Goal: Navigation & Orientation: Go to known website

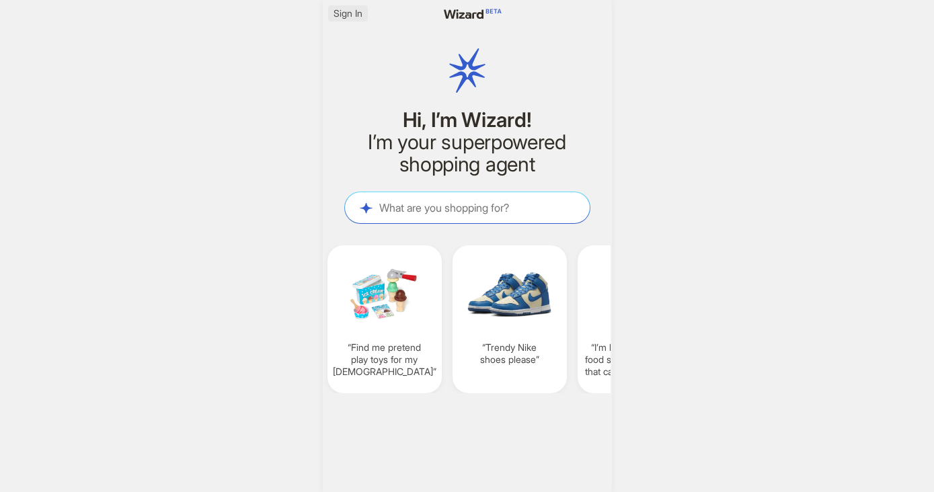
scroll to position [0, 997]
click at [342, 17] on span "Sign In" at bounding box center [348, 13] width 29 height 12
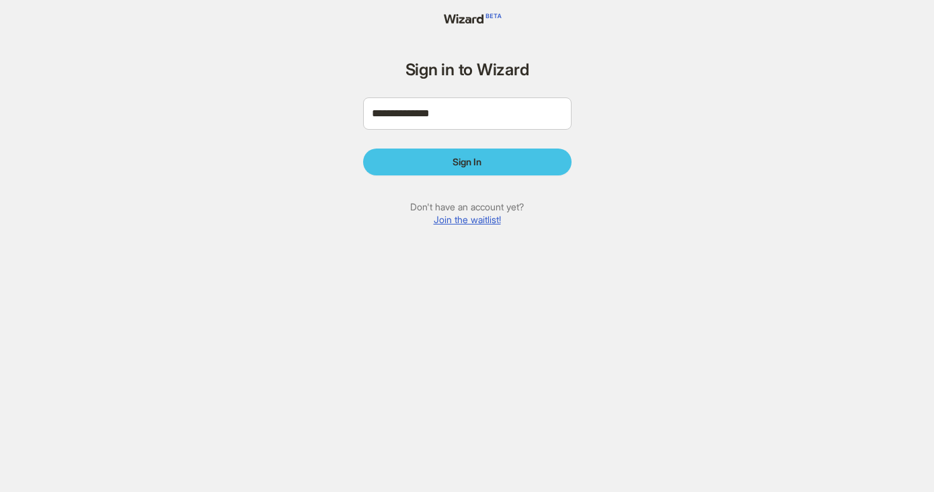
click at [467, 174] on button "Sign In" at bounding box center [467, 162] width 208 height 27
